Goal: Obtain resource: Obtain resource

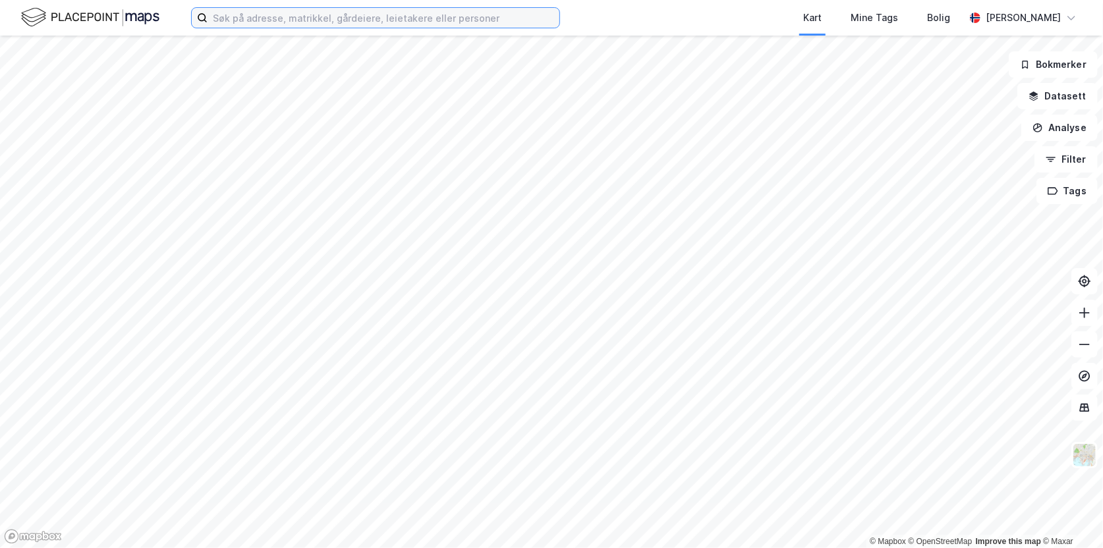
click at [245, 22] on input at bounding box center [384, 18] width 352 height 20
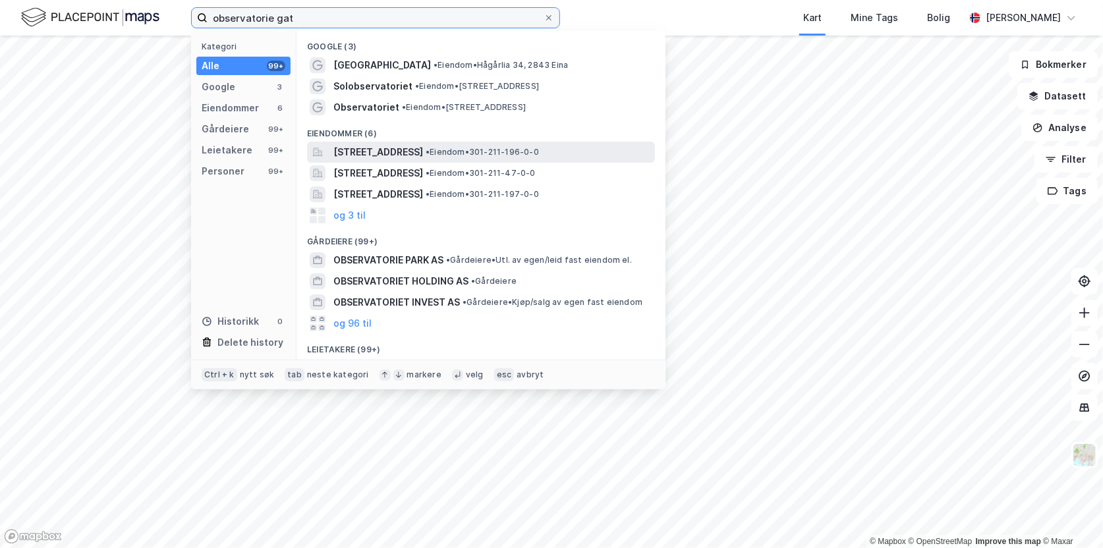
type input "observatorie gat"
click at [423, 157] on span "[STREET_ADDRESS]" at bounding box center [379, 152] width 90 height 16
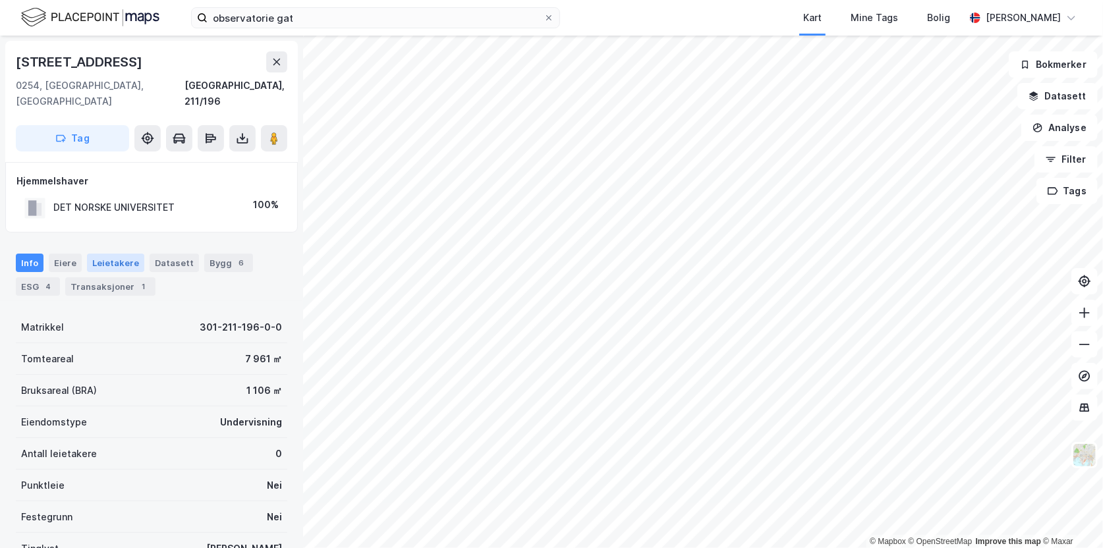
click at [107, 254] on div "Leietakere" at bounding box center [115, 263] width 57 height 18
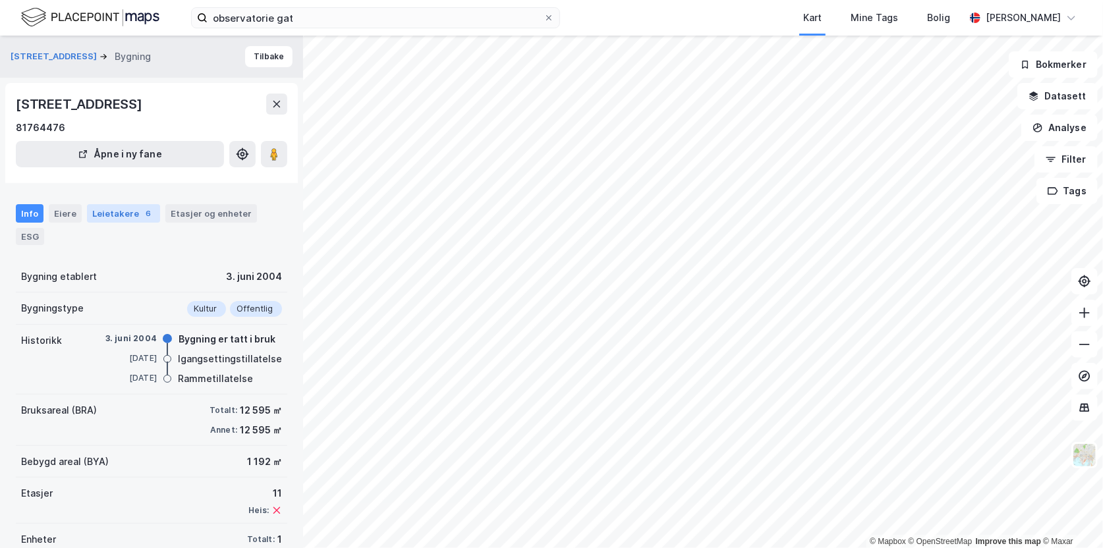
click at [107, 208] on div "Leietakere 6" at bounding box center [123, 213] width 73 height 18
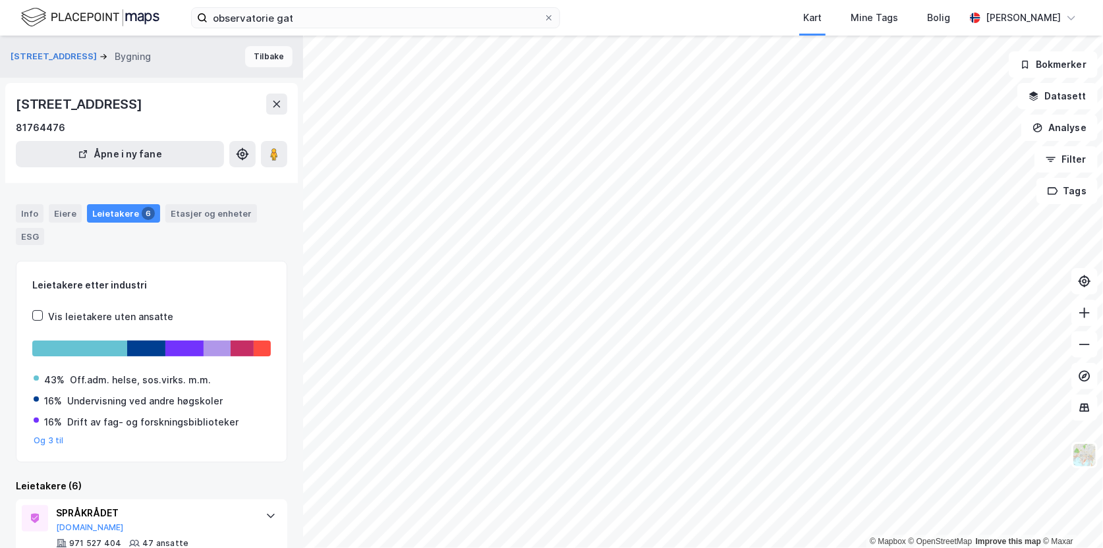
click at [257, 57] on button "Tilbake" at bounding box center [268, 56] width 47 height 21
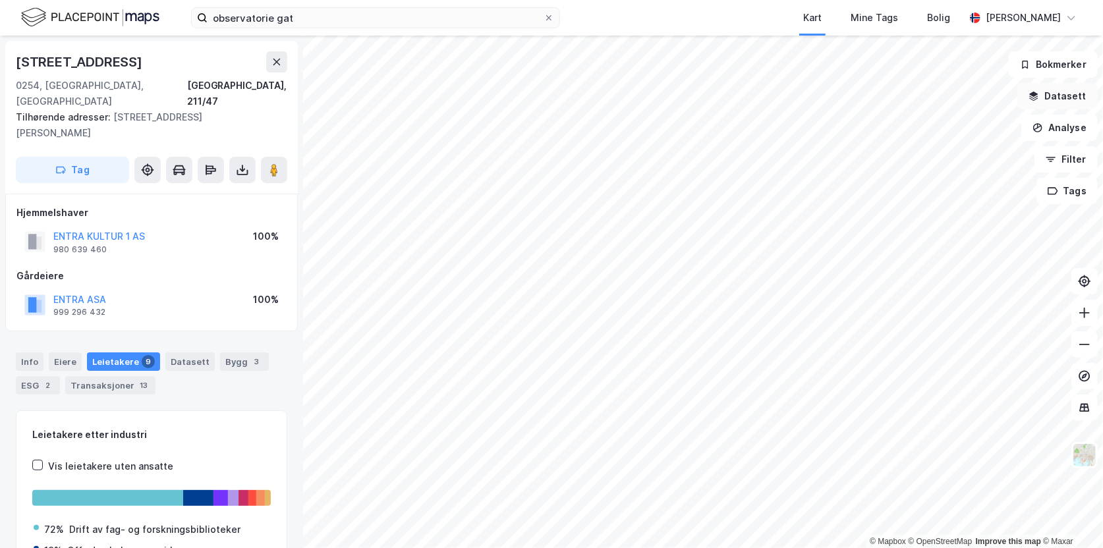
click at [1065, 96] on button "Datasett" at bounding box center [1058, 96] width 80 height 26
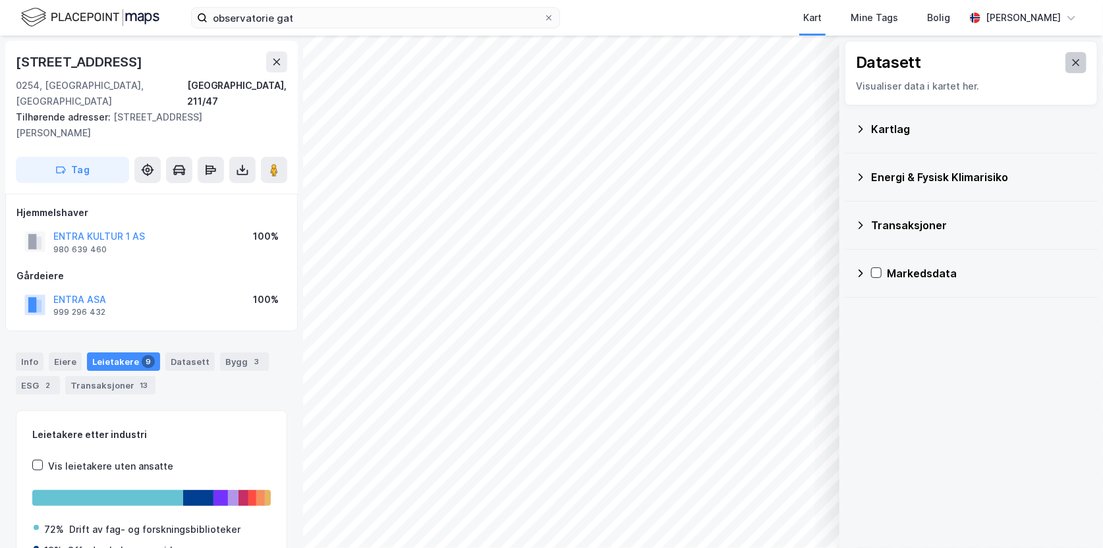
click at [1071, 63] on icon at bounding box center [1076, 62] width 11 height 11
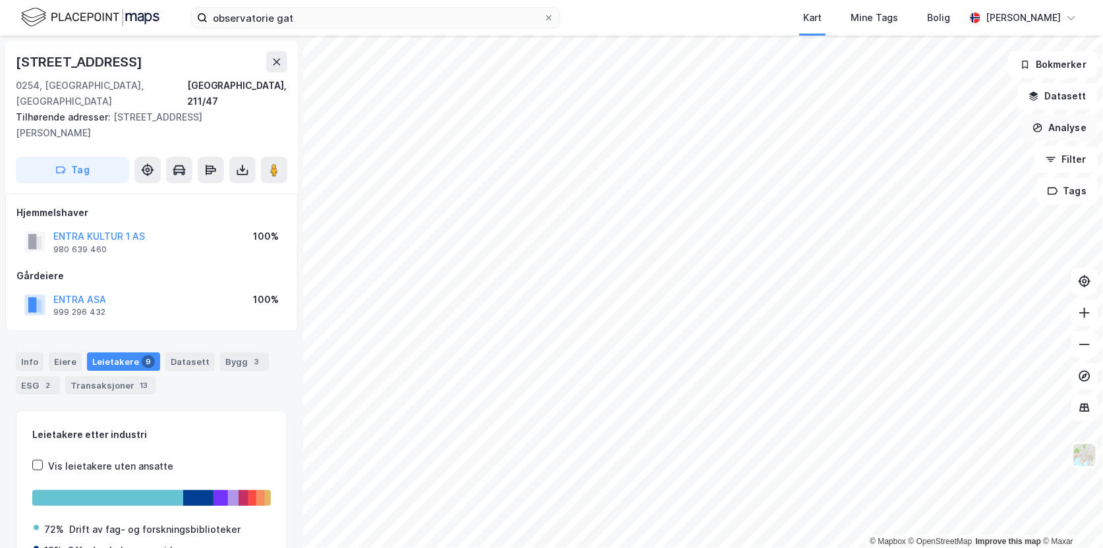
click at [1055, 129] on button "Analyse" at bounding box center [1060, 128] width 76 height 26
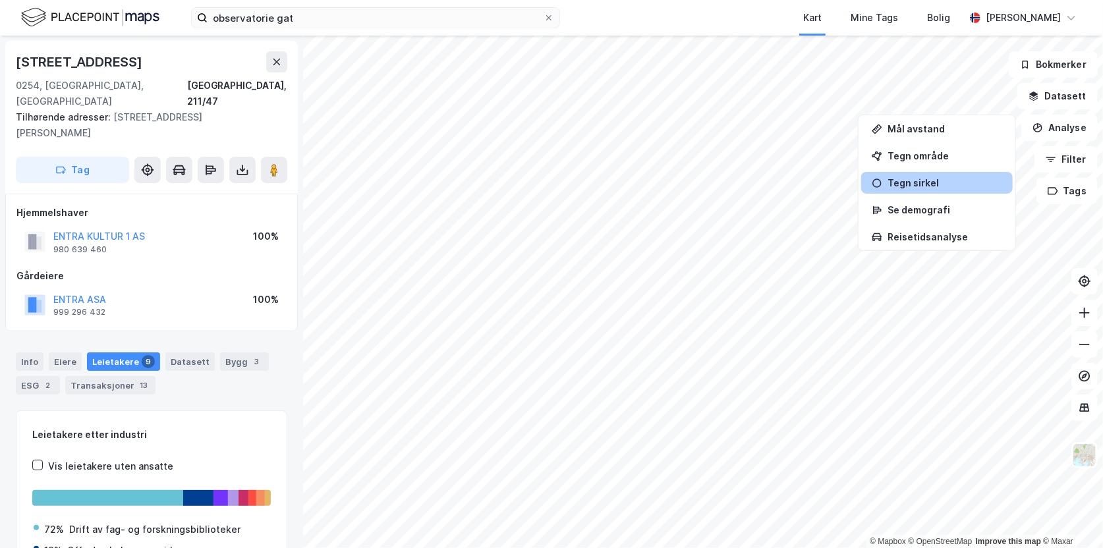
click at [916, 179] on div "Tegn sirkel" at bounding box center [945, 182] width 115 height 11
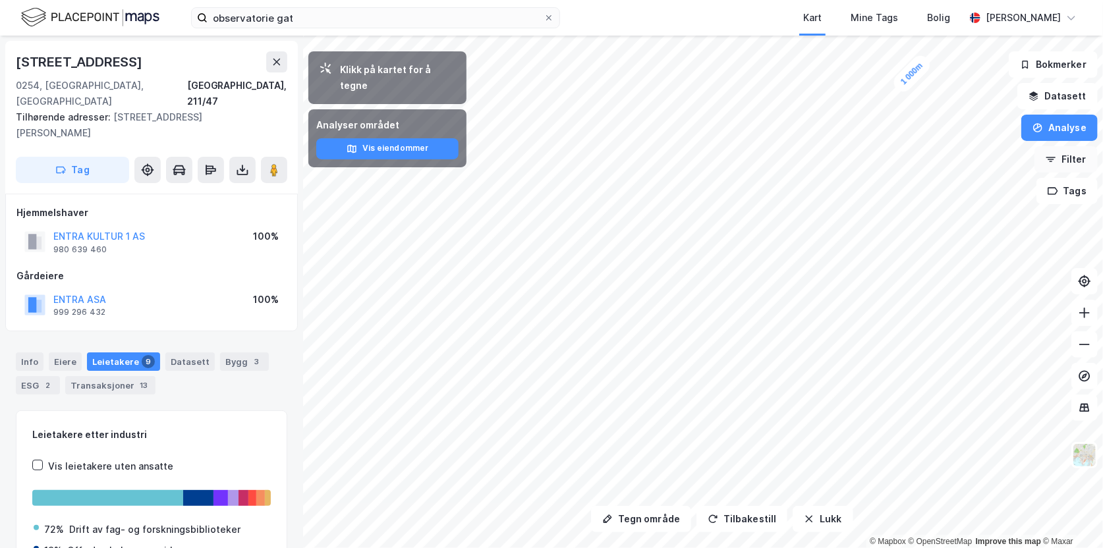
click at [1053, 157] on icon "button" at bounding box center [1051, 159] width 11 height 11
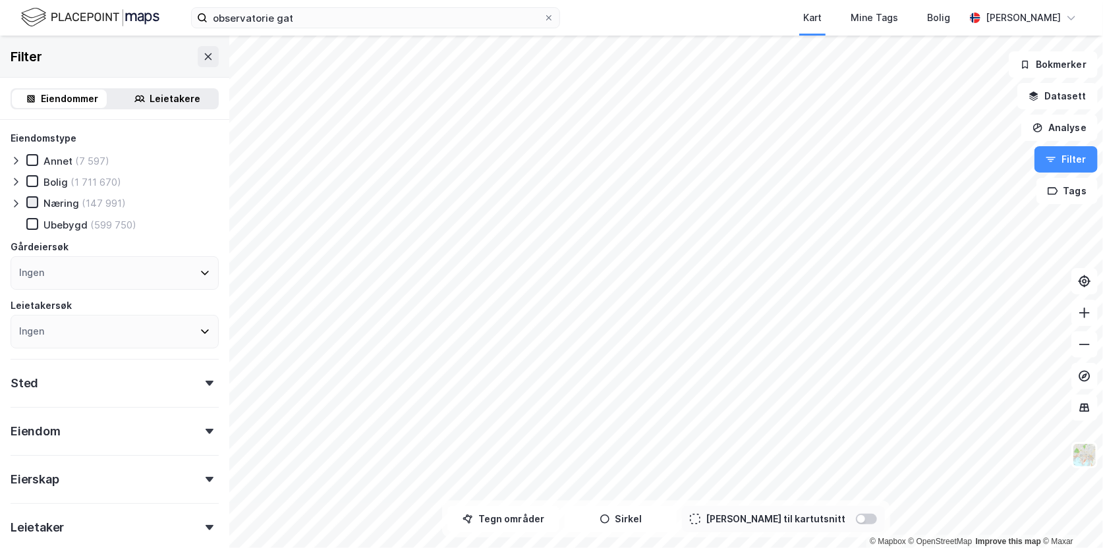
click at [32, 202] on icon at bounding box center [32, 202] width 9 height 9
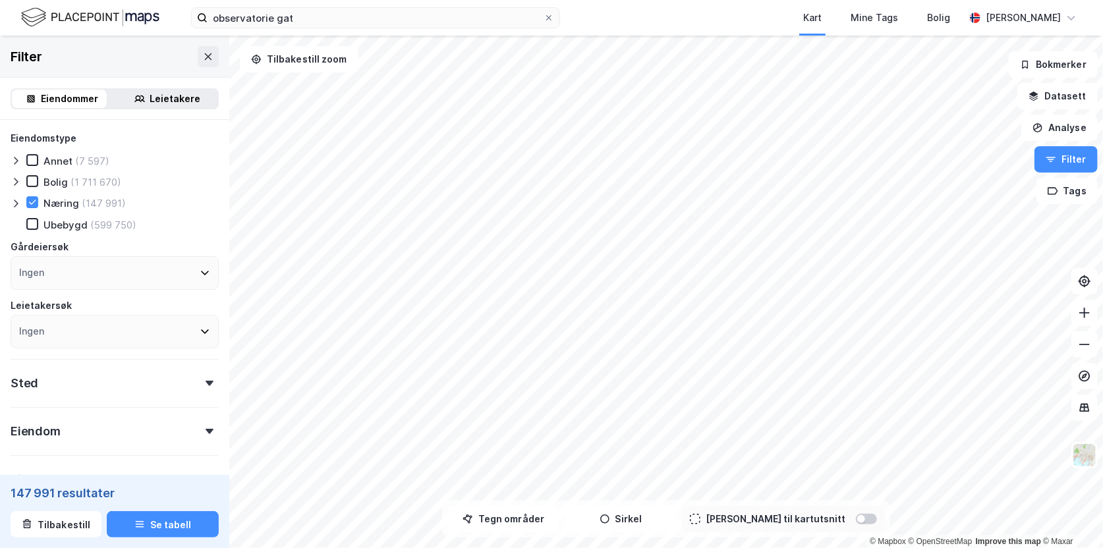
click at [200, 270] on icon at bounding box center [205, 273] width 11 height 11
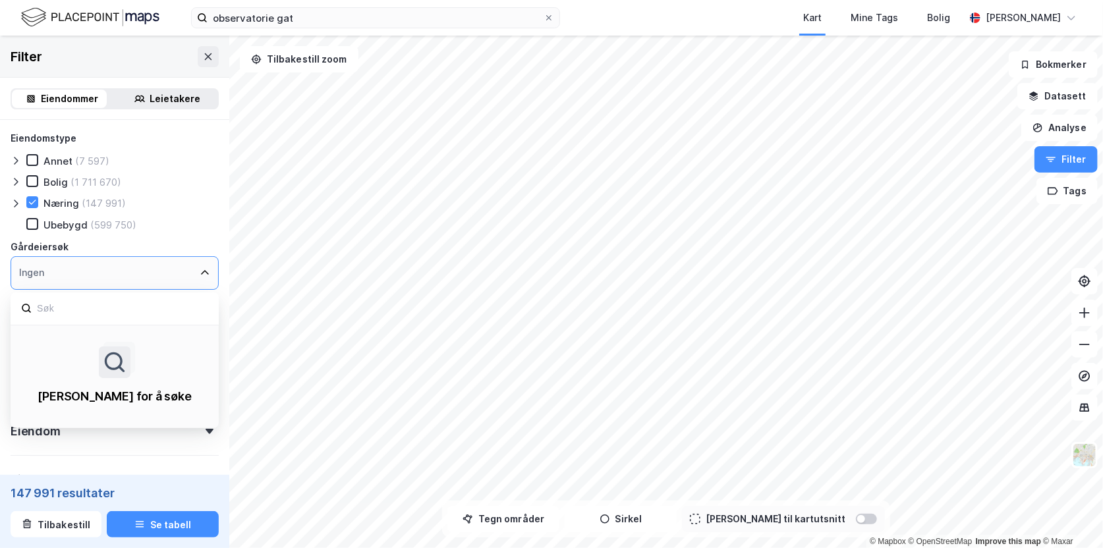
click at [200, 270] on icon at bounding box center [205, 273] width 11 height 11
click at [201, 272] on icon at bounding box center [205, 273] width 8 height 5
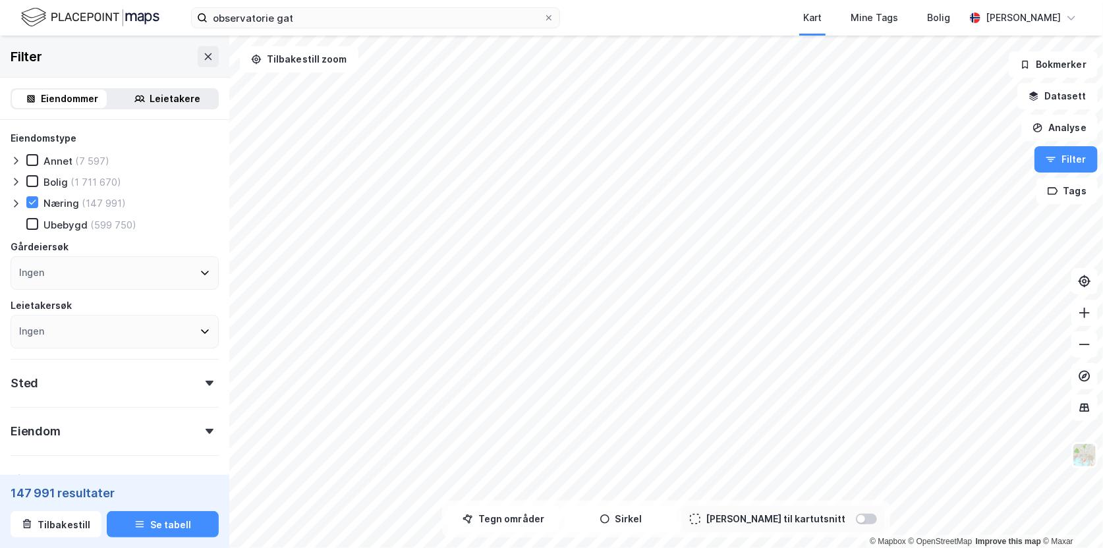
click at [158, 96] on div "Leietakere" at bounding box center [175, 99] width 51 height 16
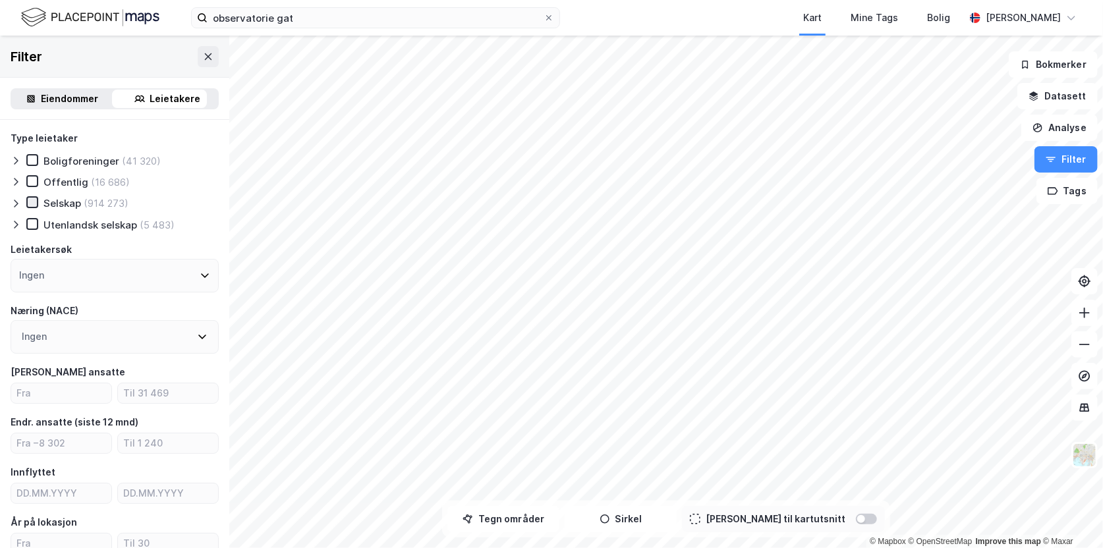
click at [34, 200] on icon at bounding box center [32, 202] width 9 height 9
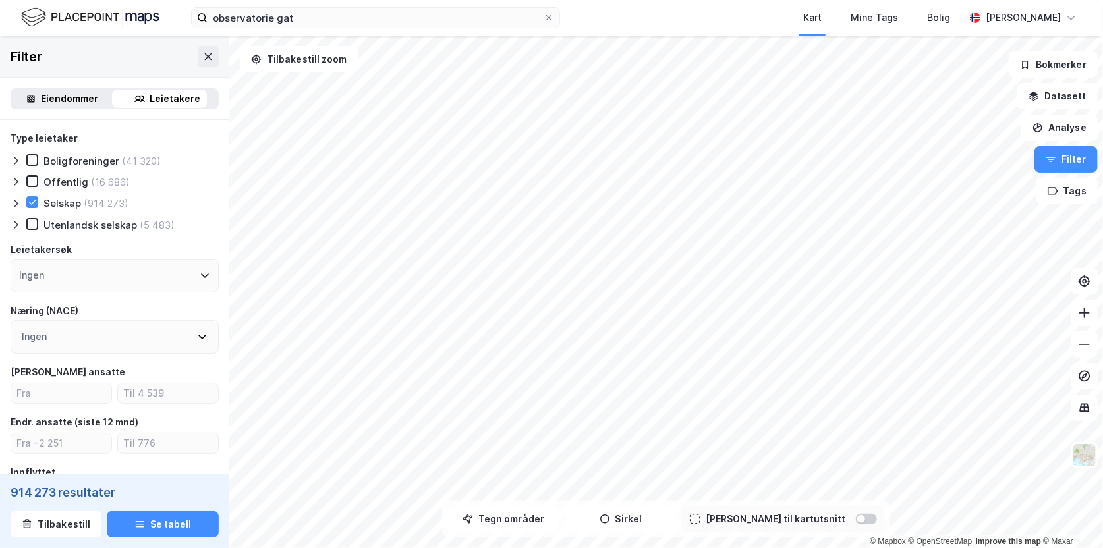
click at [201, 278] on icon at bounding box center [205, 276] width 8 height 5
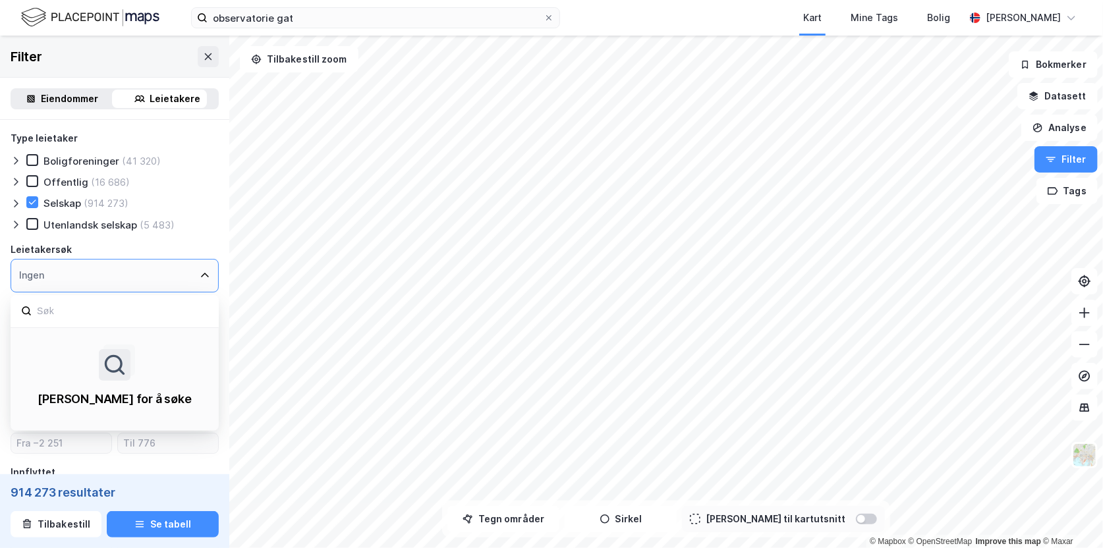
click at [200, 278] on icon at bounding box center [205, 275] width 11 height 11
click at [200, 273] on icon at bounding box center [205, 275] width 11 height 11
click at [201, 276] on icon at bounding box center [205, 276] width 8 height 5
click at [200, 274] on icon at bounding box center [205, 275] width 11 height 11
click at [90, 442] on input "number" at bounding box center [61, 444] width 100 height 20
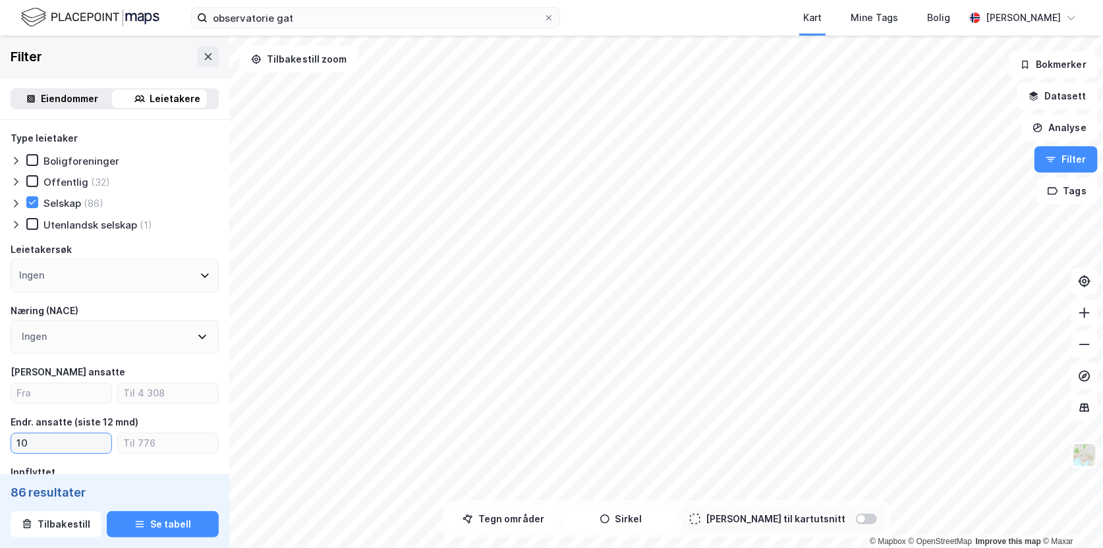
type input "1"
click at [33, 397] on input "number" at bounding box center [61, 394] width 100 height 20
type input "50"
click at [198, 338] on div "Ingen" at bounding box center [115, 337] width 208 height 34
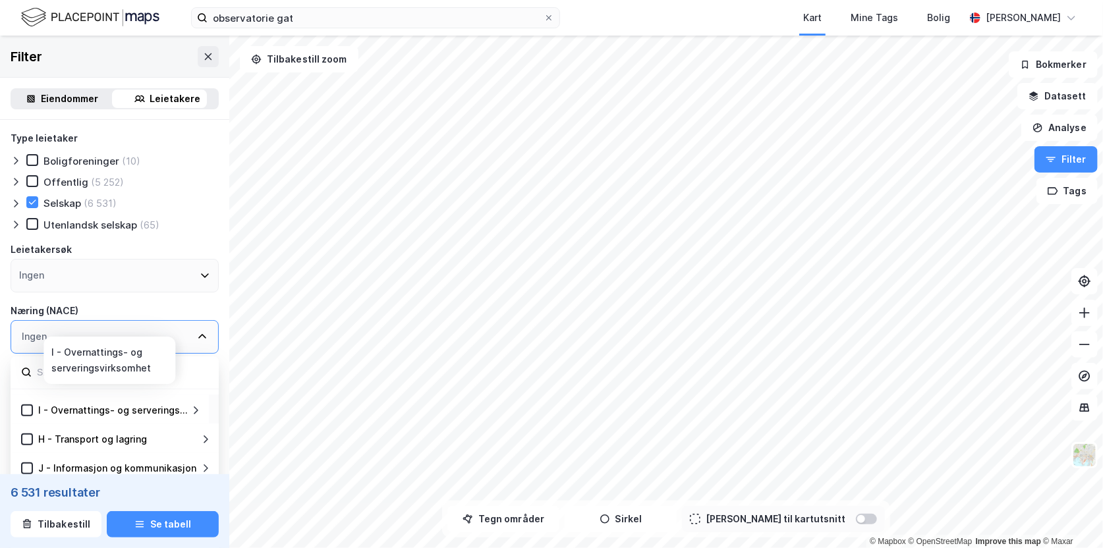
scroll to position [264, 0]
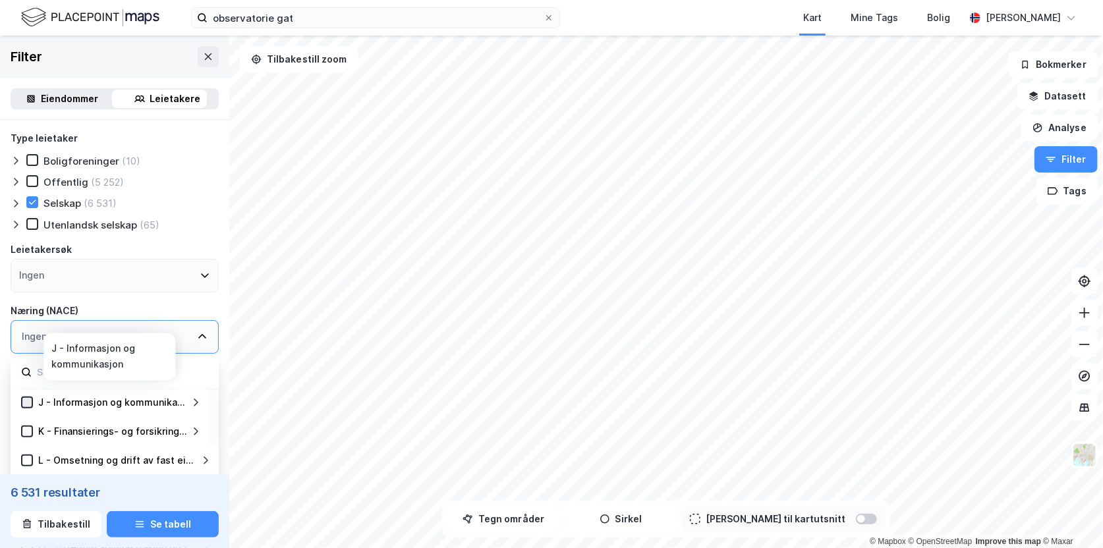
click at [30, 403] on icon at bounding box center [26, 402] width 9 height 9
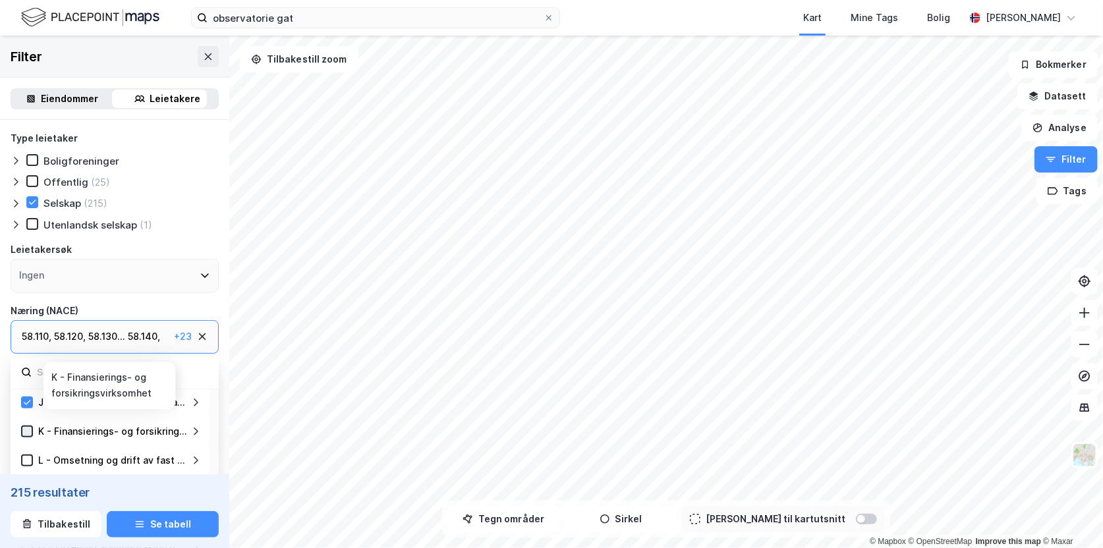
click at [26, 432] on icon at bounding box center [27, 431] width 7 height 5
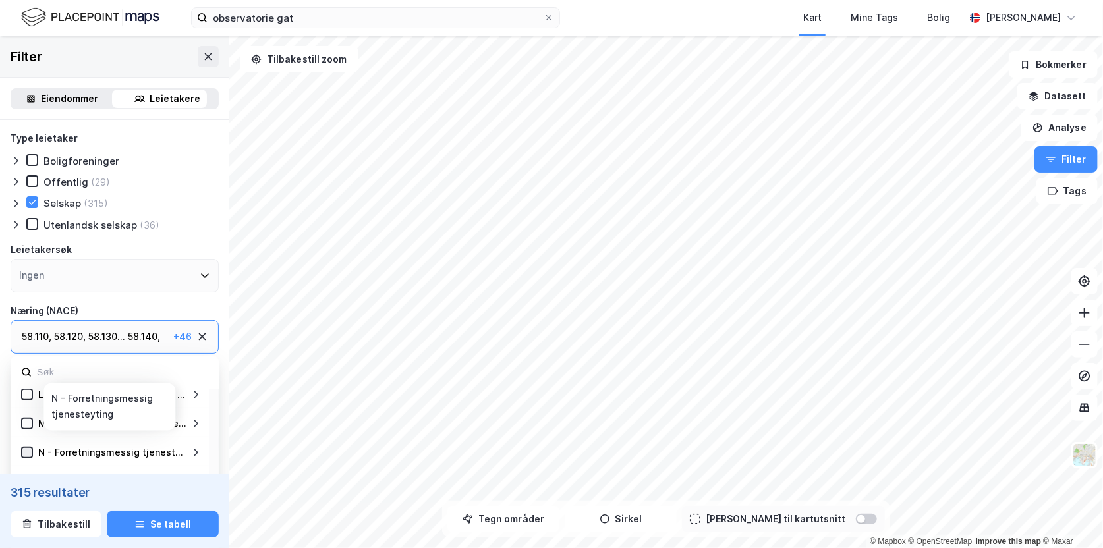
click at [26, 452] on icon at bounding box center [26, 452] width 9 height 9
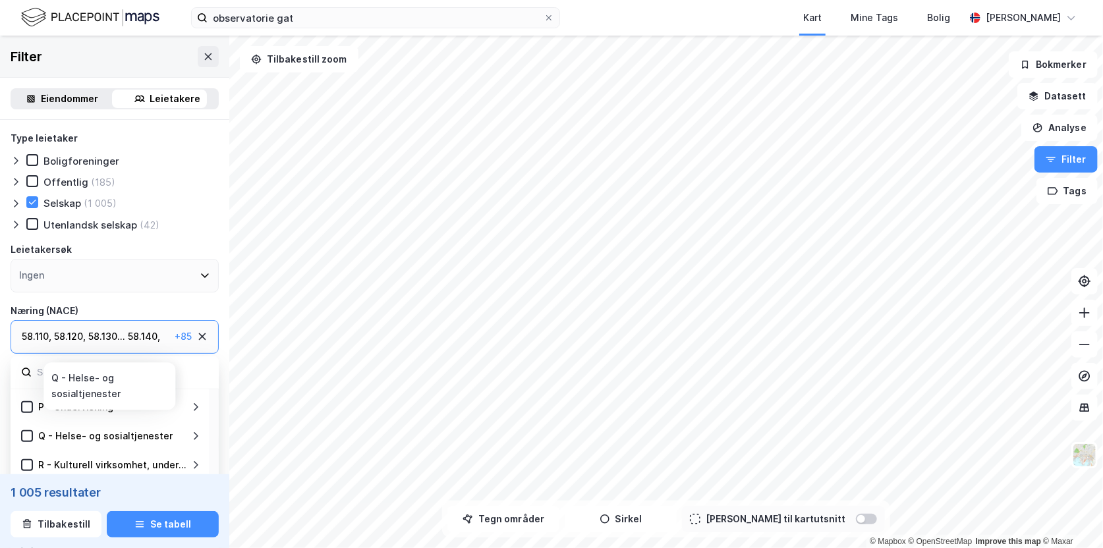
scroll to position [66, 0]
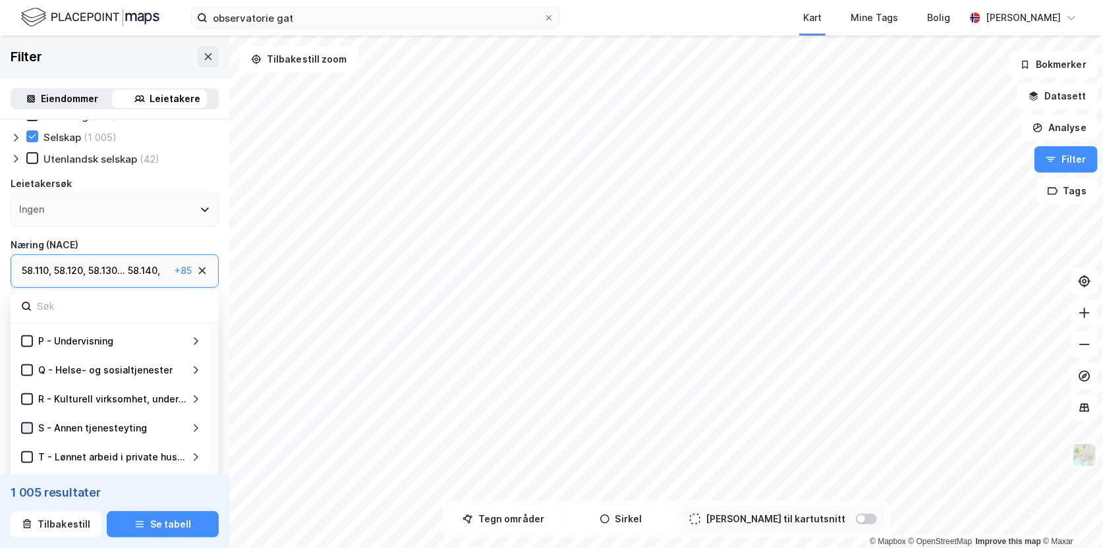
click at [30, 425] on icon at bounding box center [26, 428] width 9 height 9
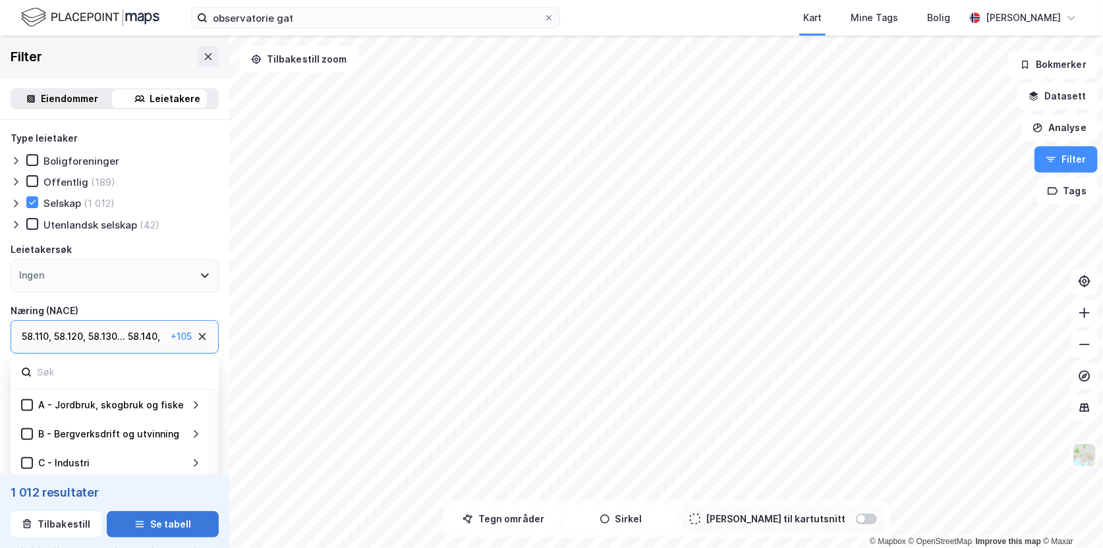
click at [160, 527] on button "Se tabell" at bounding box center [163, 525] width 112 height 26
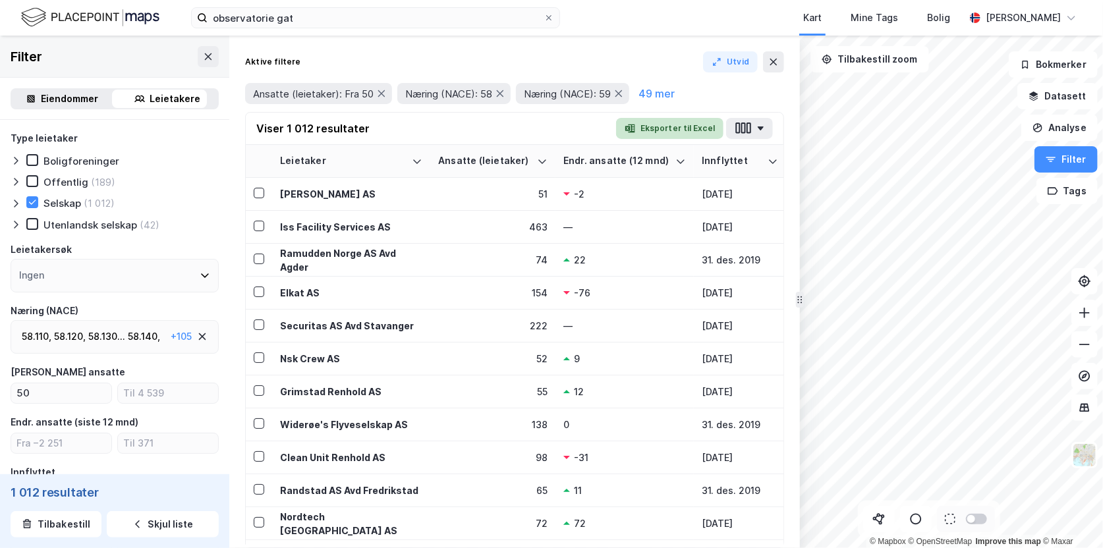
click at [675, 123] on button "Eksporter til Excel" at bounding box center [669, 128] width 107 height 21
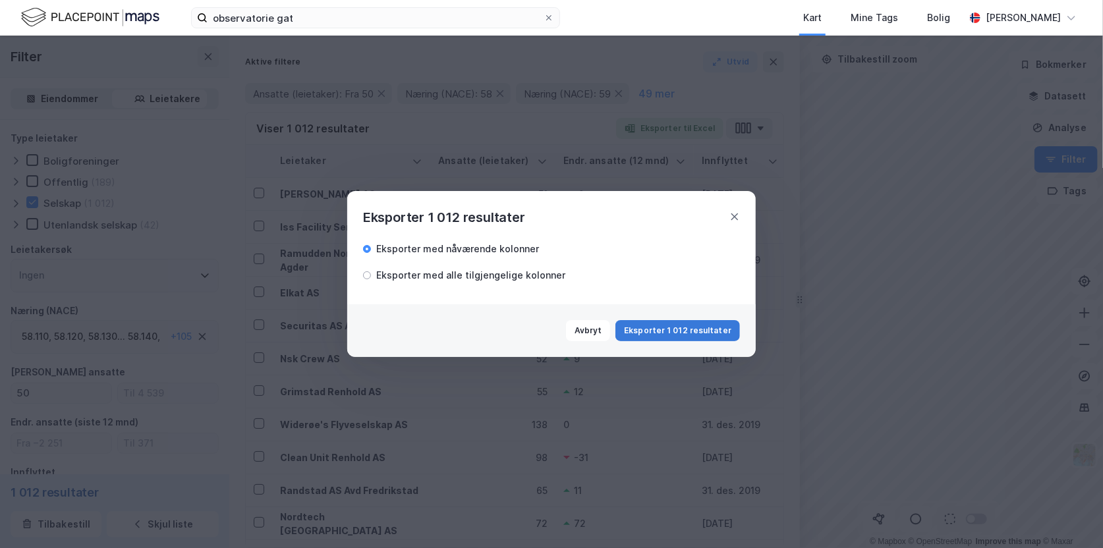
click at [676, 327] on button "Eksporter 1 012 resultater" at bounding box center [678, 330] width 125 height 21
